Goal: Contribute content: Add original content to the website for others to see

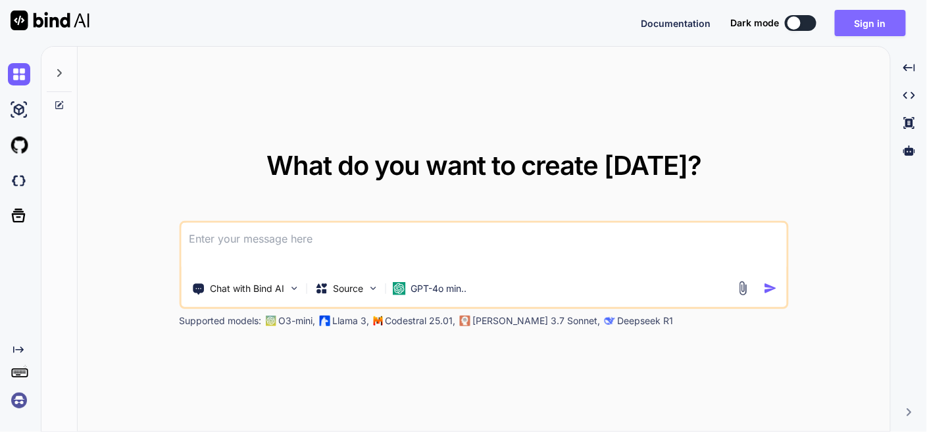
click at [861, 19] on button "Sign in" at bounding box center [870, 23] width 71 height 26
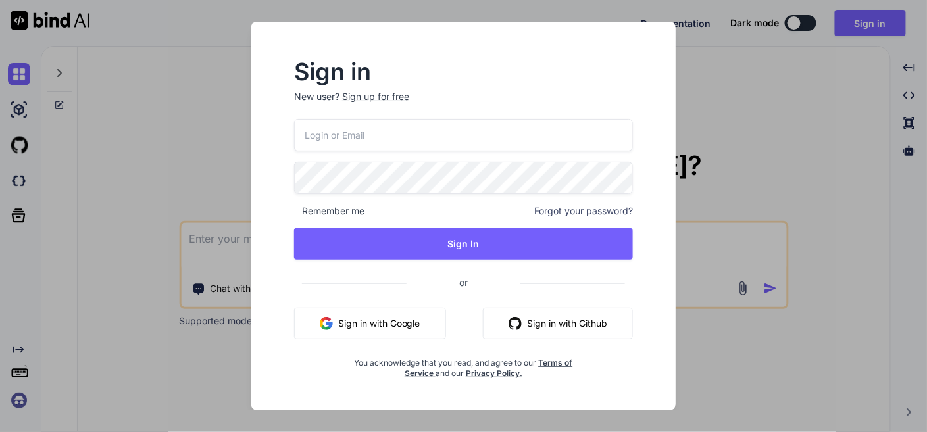
click at [392, 323] on button "Sign in with Google" at bounding box center [370, 324] width 152 height 32
click at [389, 334] on button "Sign in with Google" at bounding box center [370, 324] width 152 height 32
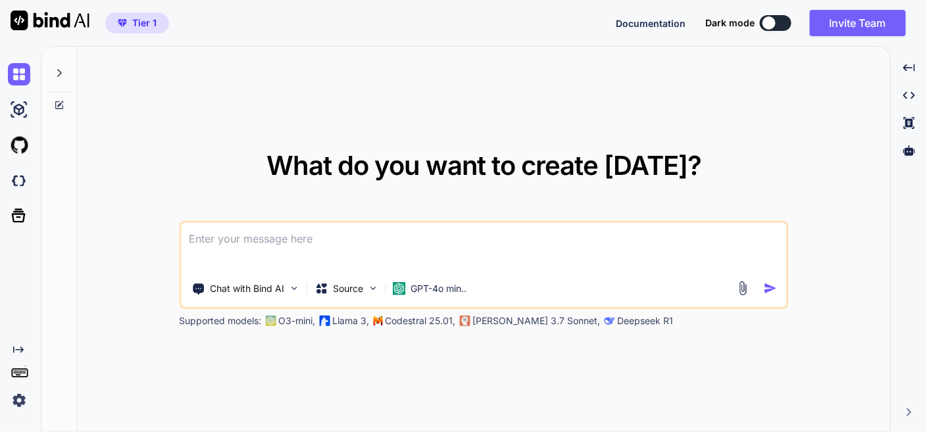
click at [760, 131] on div "What do you want to create [DATE]? Chat with Bind AI Source GPT-4o min.. Suppor…" at bounding box center [484, 240] width 812 height 386
click at [780, 22] on button at bounding box center [776, 23] width 32 height 16
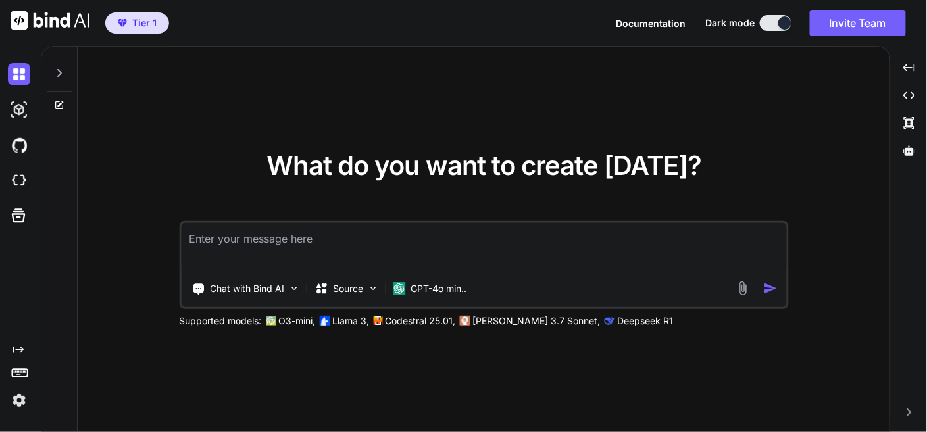
click at [788, 18] on div at bounding box center [784, 22] width 13 height 13
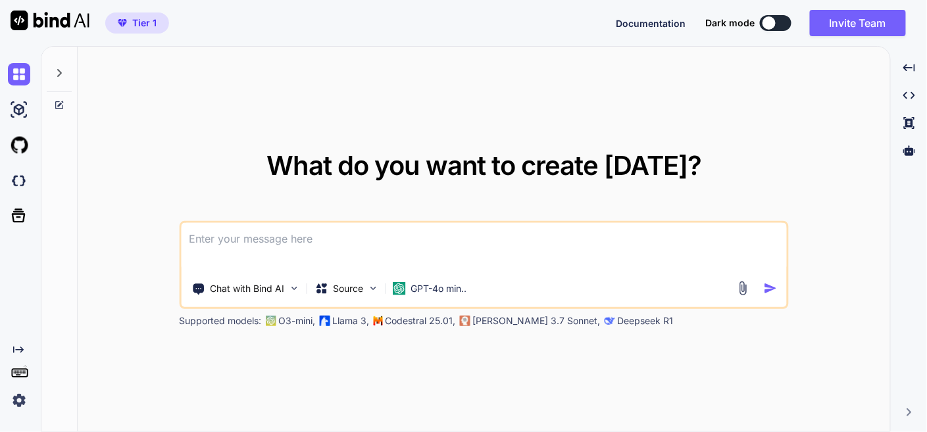
click at [617, 325] on p "Deepseek R1" at bounding box center [645, 320] width 56 height 13
click at [580, 357] on div "What do you want to create [DATE]? Chat with Bind AI Source GPT-4o min.. Suppor…" at bounding box center [484, 240] width 812 height 386
click at [742, 287] on img at bounding box center [743, 288] width 15 height 15
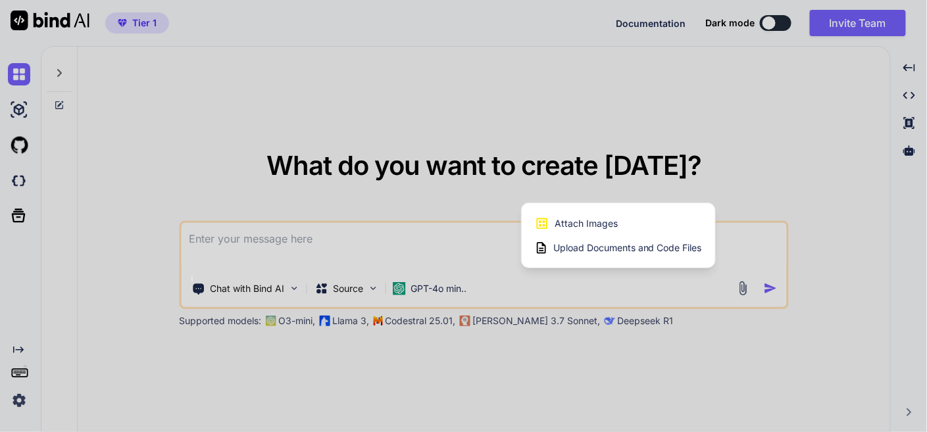
click at [609, 249] on span "Upload Documents and Code Files" at bounding box center [627, 247] width 149 height 13
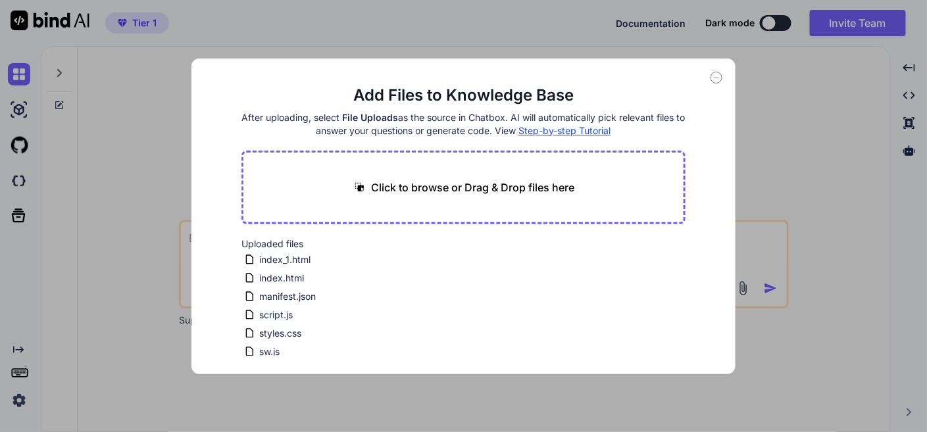
click at [466, 176] on div "Click to browse or Drag & Drop files here" at bounding box center [463, 188] width 444 height 74
click at [454, 191] on p "Click to browse or Drag & Drop files here" at bounding box center [473, 188] width 203 height 16
type input "C:\fakepath\ShortcutHub-Backup-2025-08-29.json"
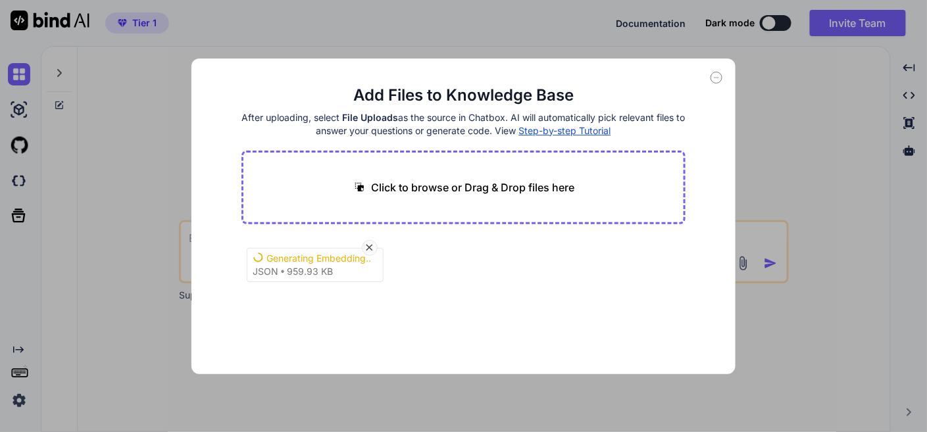
click at [524, 316] on div "Generating Embedding... json 959.93 KB" at bounding box center [463, 279] width 444 height 84
click at [368, 245] on icon at bounding box center [369, 248] width 7 height 7
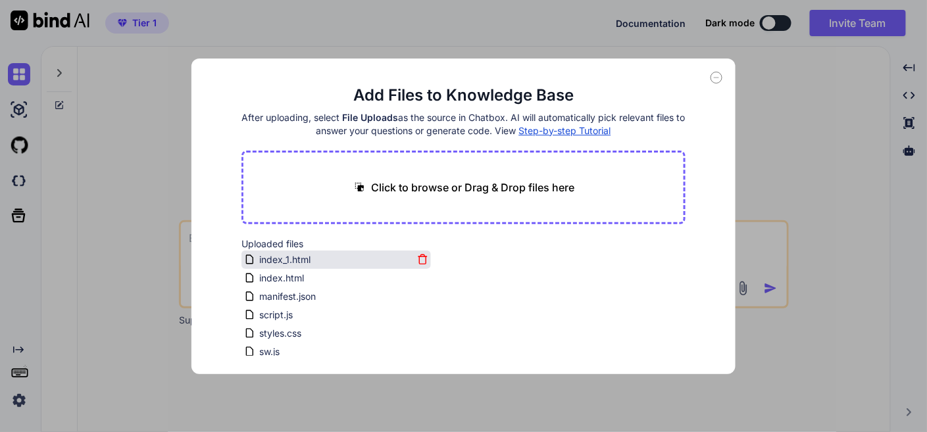
click at [334, 260] on div "index_1.html" at bounding box center [328, 260] width 169 height 16
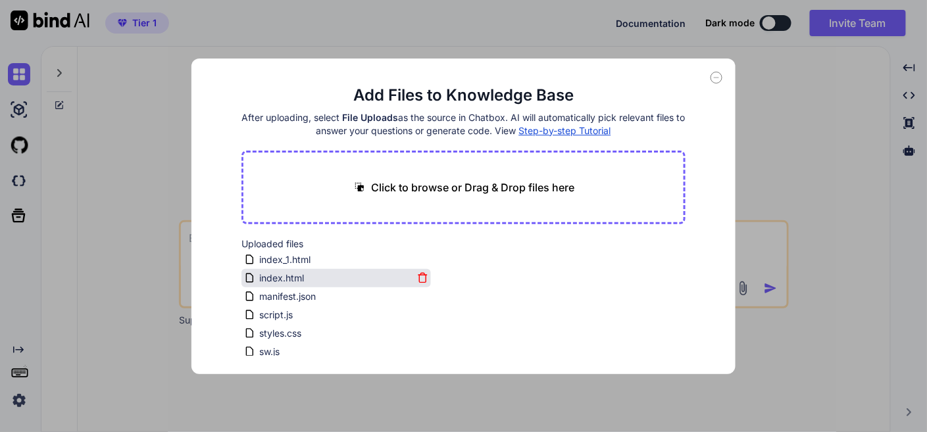
click at [289, 275] on span "index.html" at bounding box center [281, 278] width 47 height 16
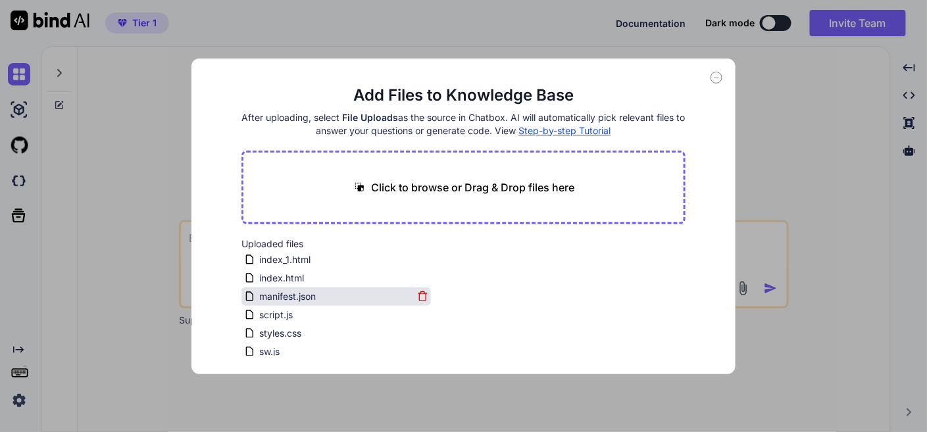
click at [298, 299] on span "manifest.json" at bounding box center [287, 297] width 59 height 16
click at [562, 305] on div "Uploaded files index_1.html index.html manifest.json script.js styles.css sw.js…" at bounding box center [463, 296] width 444 height 118
click at [707, 143] on div "Add Files to Knowledge Base After uploading, select File Uploads as the source …" at bounding box center [462, 217] width 543 height 316
click at [772, 350] on div "Add Files to Knowledge Base After uploading, select File Uploads as the source …" at bounding box center [463, 216] width 927 height 432
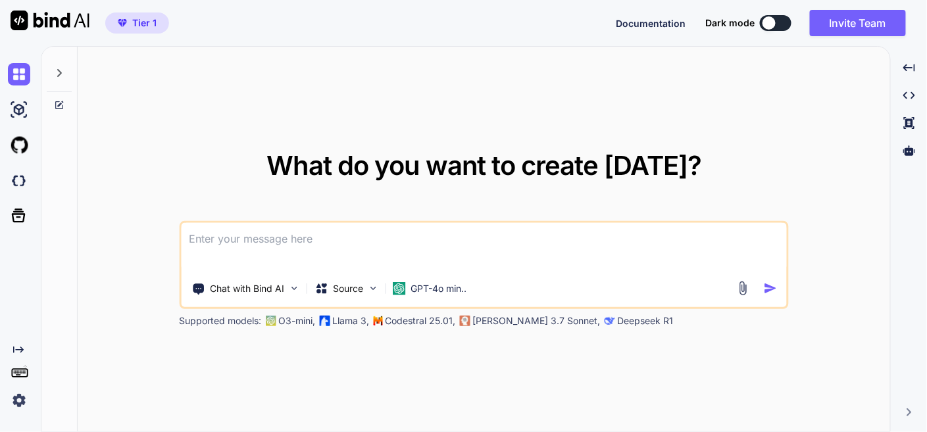
click at [735, 287] on div "Chat with Bind AI Source GPT-4o min.." at bounding box center [458, 289] width 554 height 26
click at [747, 292] on img at bounding box center [743, 288] width 15 height 15
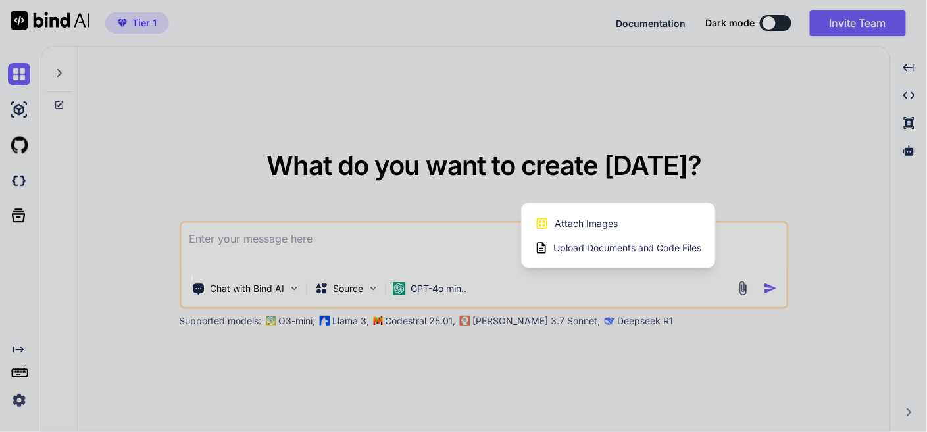
click at [614, 245] on span "Upload Documents and Code Files" at bounding box center [627, 247] width 149 height 13
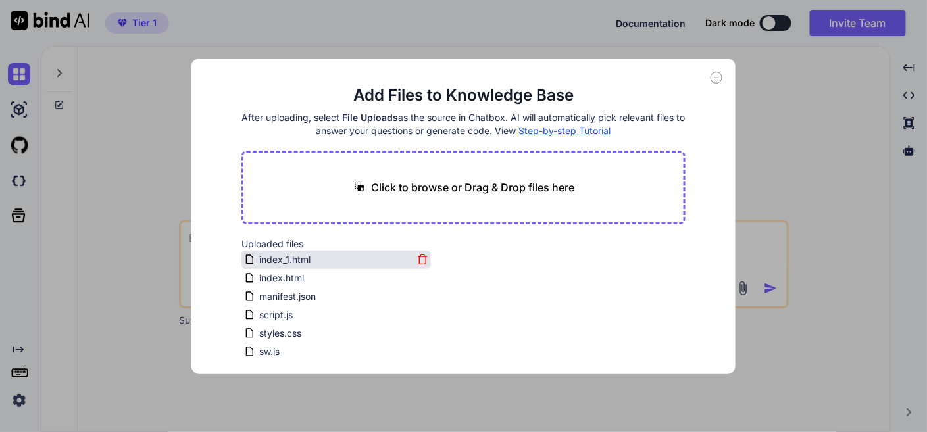
click at [276, 262] on span "index_1.html" at bounding box center [285, 260] width 54 height 16
click at [313, 261] on div "index_1.html" at bounding box center [328, 260] width 169 height 16
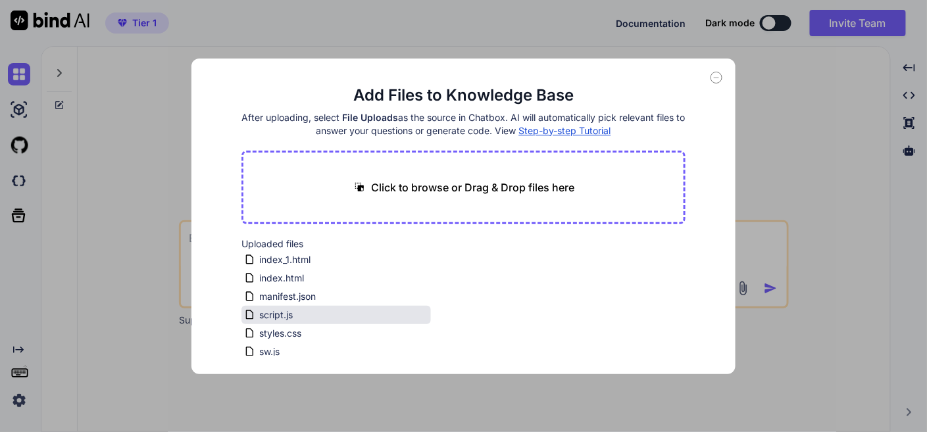
click at [280, 306] on div "script.js" at bounding box center [335, 315] width 189 height 18
click at [719, 73] on icon at bounding box center [717, 78] width 12 height 12
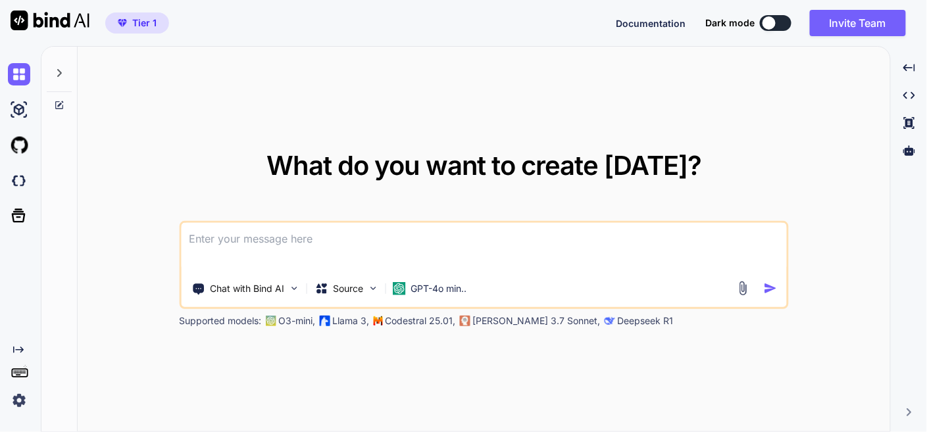
click at [743, 287] on img at bounding box center [743, 288] width 15 height 15
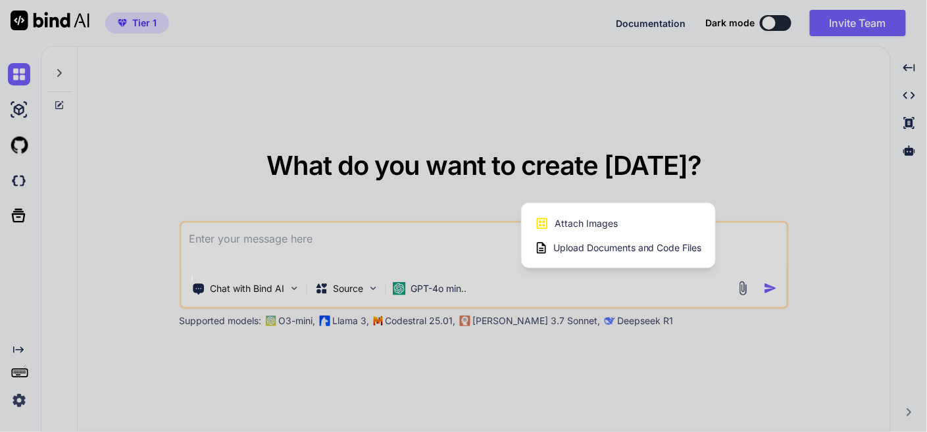
click at [620, 243] on span "Upload Documents and Code Files" at bounding box center [627, 247] width 149 height 13
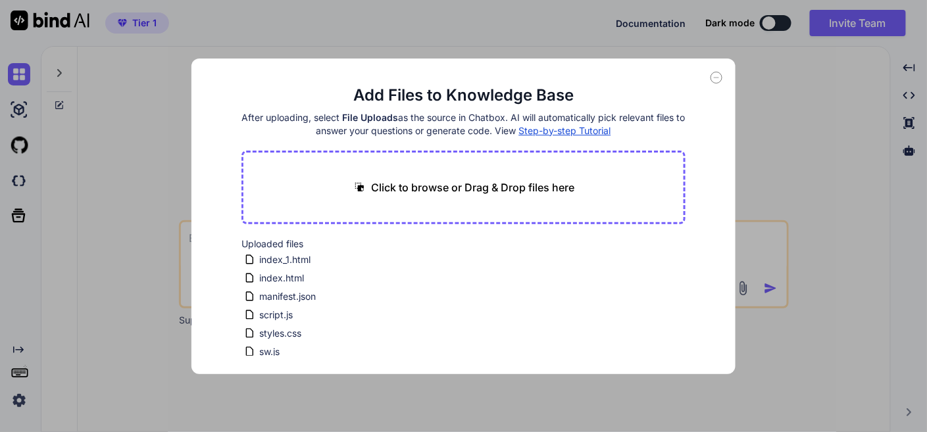
click at [589, 131] on span "Step-by-step Tutorial" at bounding box center [565, 130] width 92 height 11
click at [720, 77] on icon at bounding box center [717, 78] width 12 height 12
